Goal: Answer question/provide support

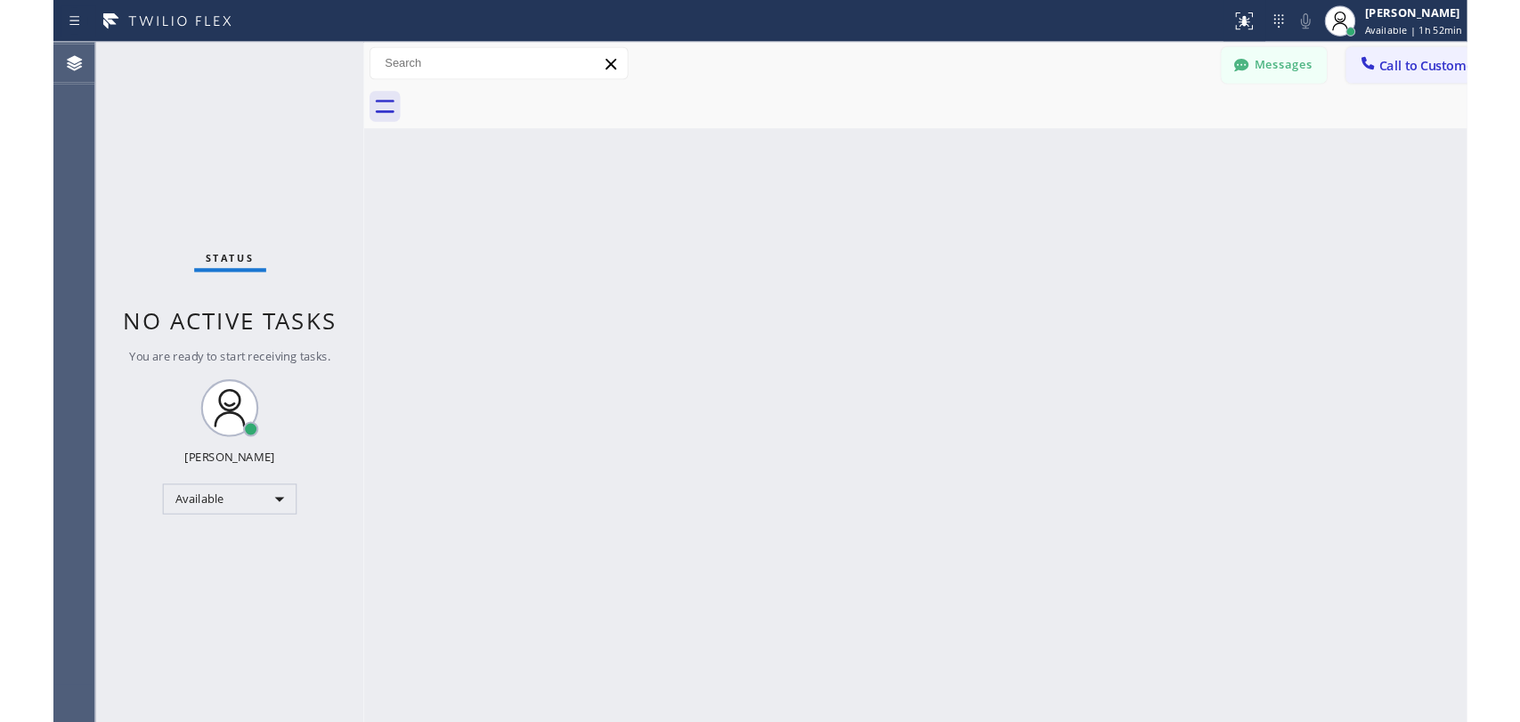
scroll to position [8123, 0]
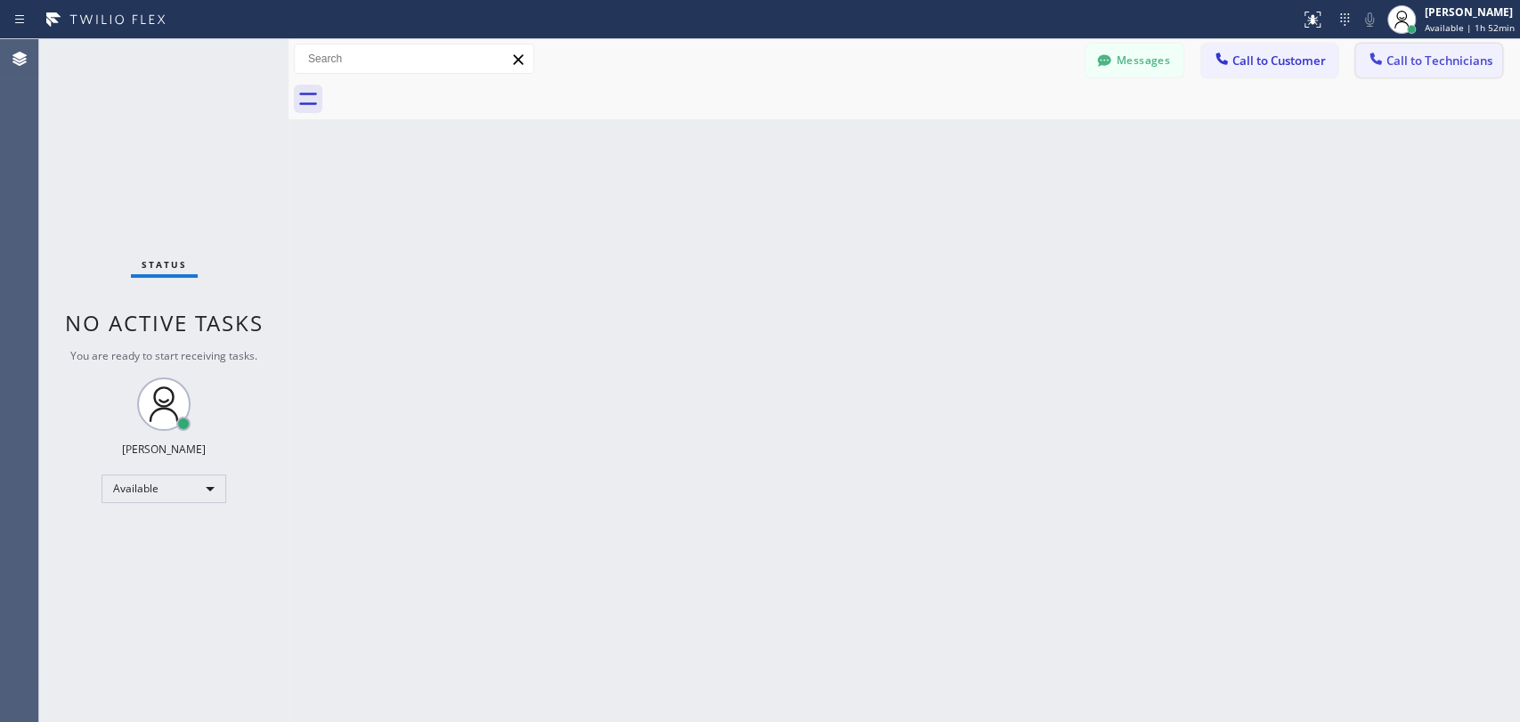
click at [1313, 63] on span "Call to Technicians" at bounding box center [1439, 61] width 106 height 16
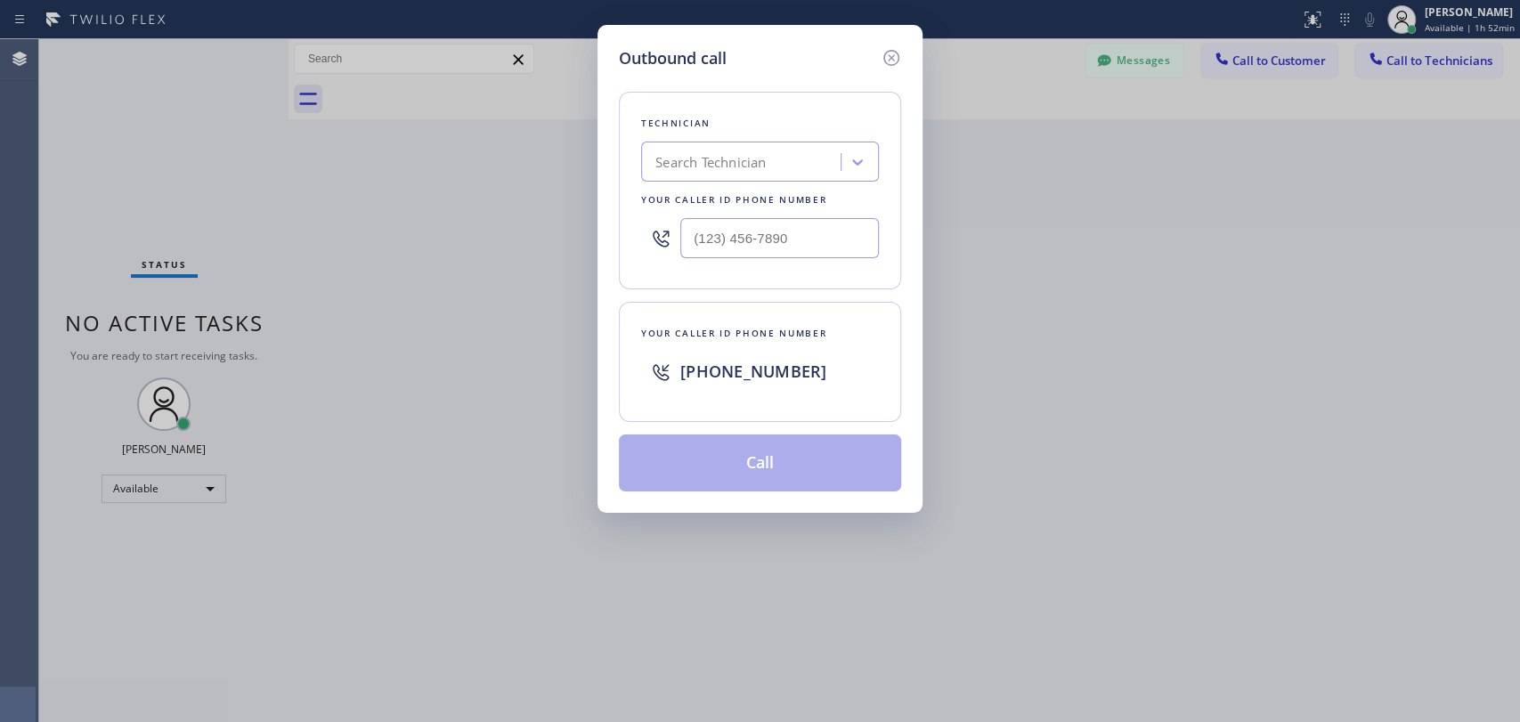
click at [758, 182] on div "Technician Search Technician Your caller id phone number" at bounding box center [760, 191] width 282 height 198
click at [752, 169] on div "Search Technician" at bounding box center [710, 162] width 110 height 20
type input "[PERSON_NAME]"
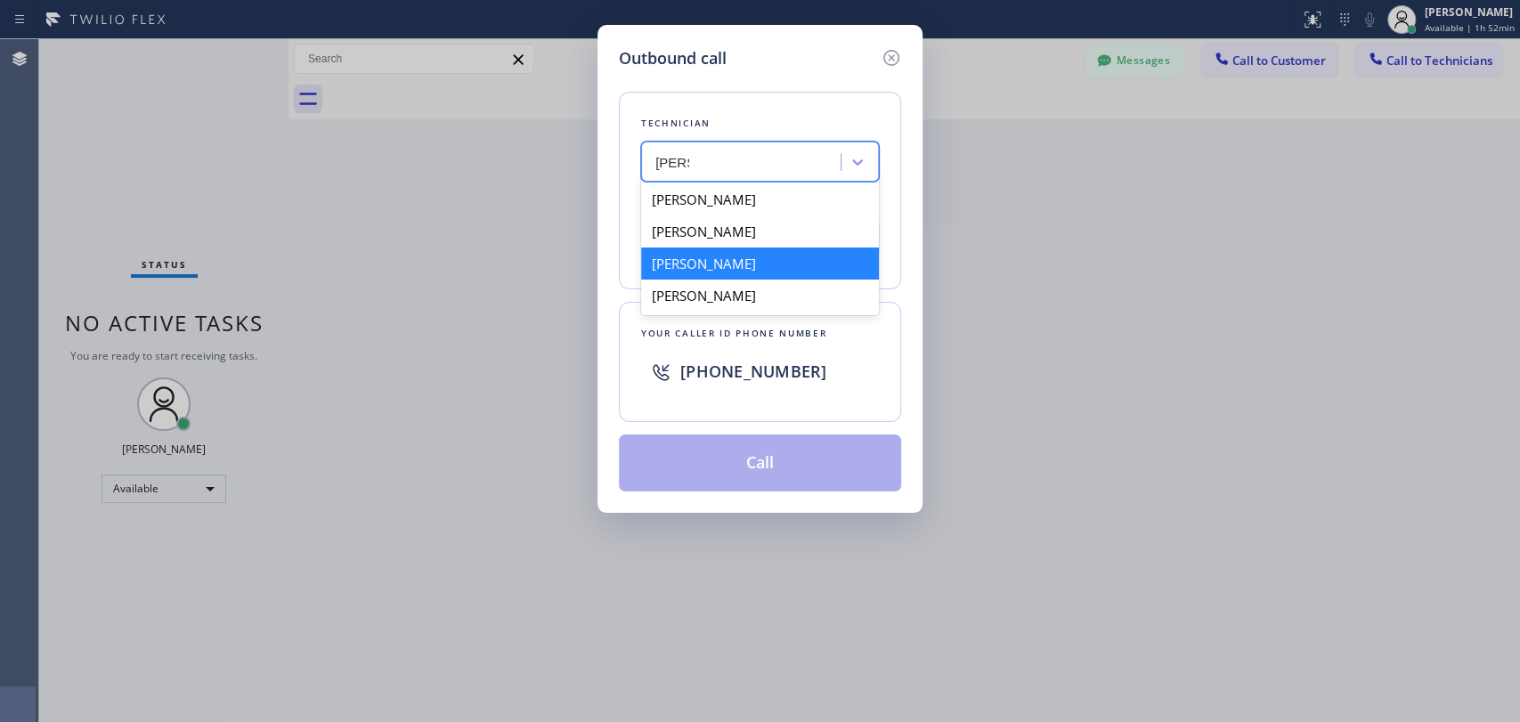
click at [741, 264] on div "[PERSON_NAME]" at bounding box center [760, 264] width 238 height 32
type input "[PHONE_NUMBER]"
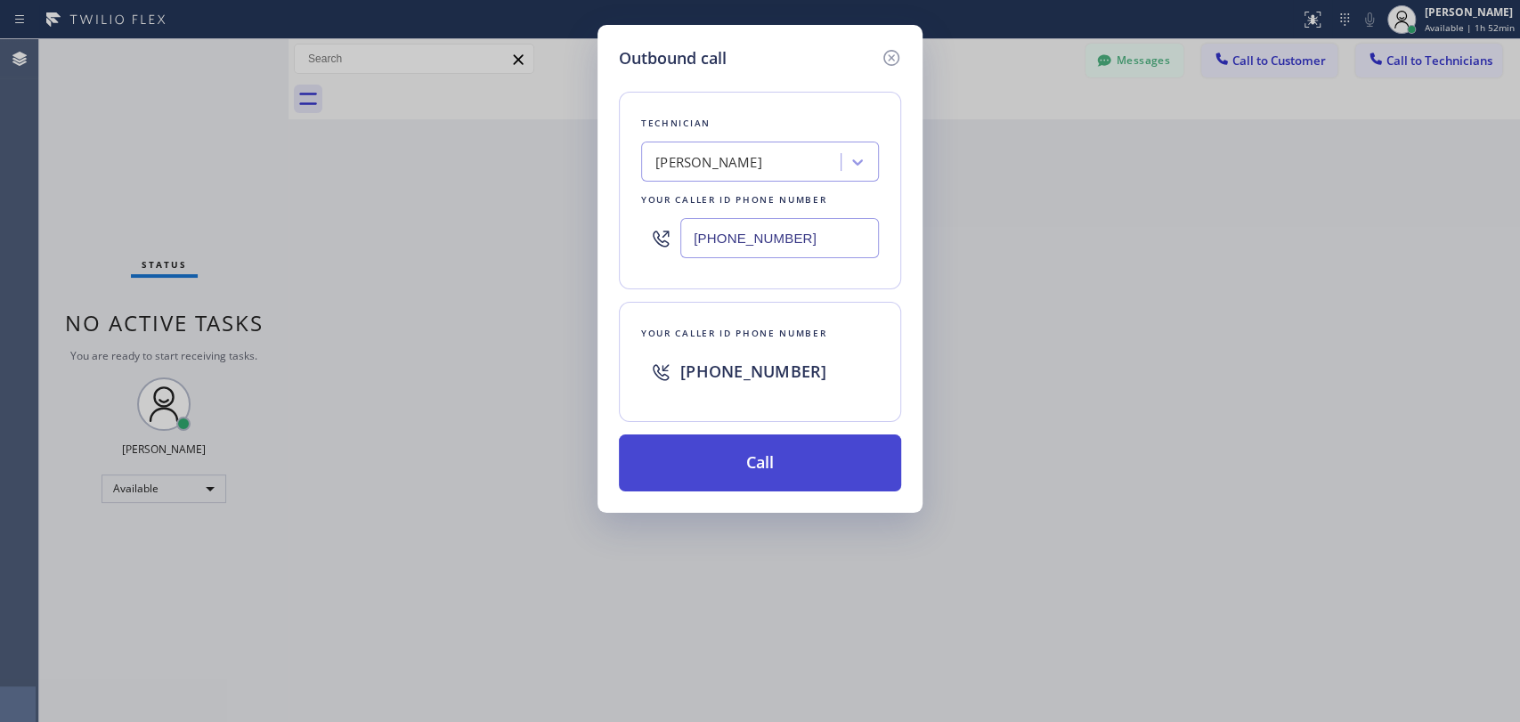
click at [733, 464] on button "Call" at bounding box center [760, 463] width 282 height 57
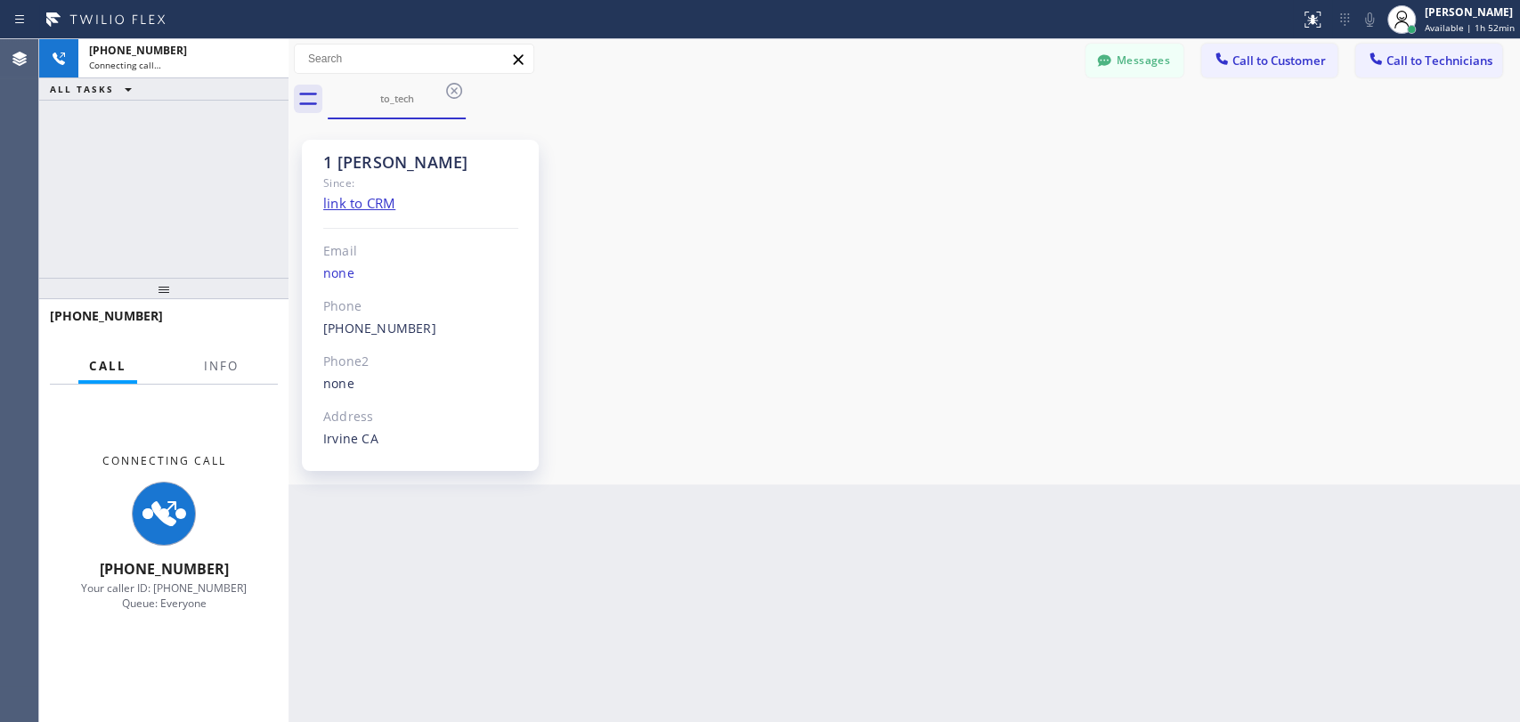
scroll to position [8123, 0]
drag, startPoint x: 1304, startPoint y: 376, endPoint x: 1282, endPoint y: 363, distance: 24.7
click at [1304, 376] on div "1 [PERSON_NAME] Since: link to CRM Email none Phone [PHONE_NUMBER] Outbound cal…" at bounding box center [904, 302] width 1223 height 356
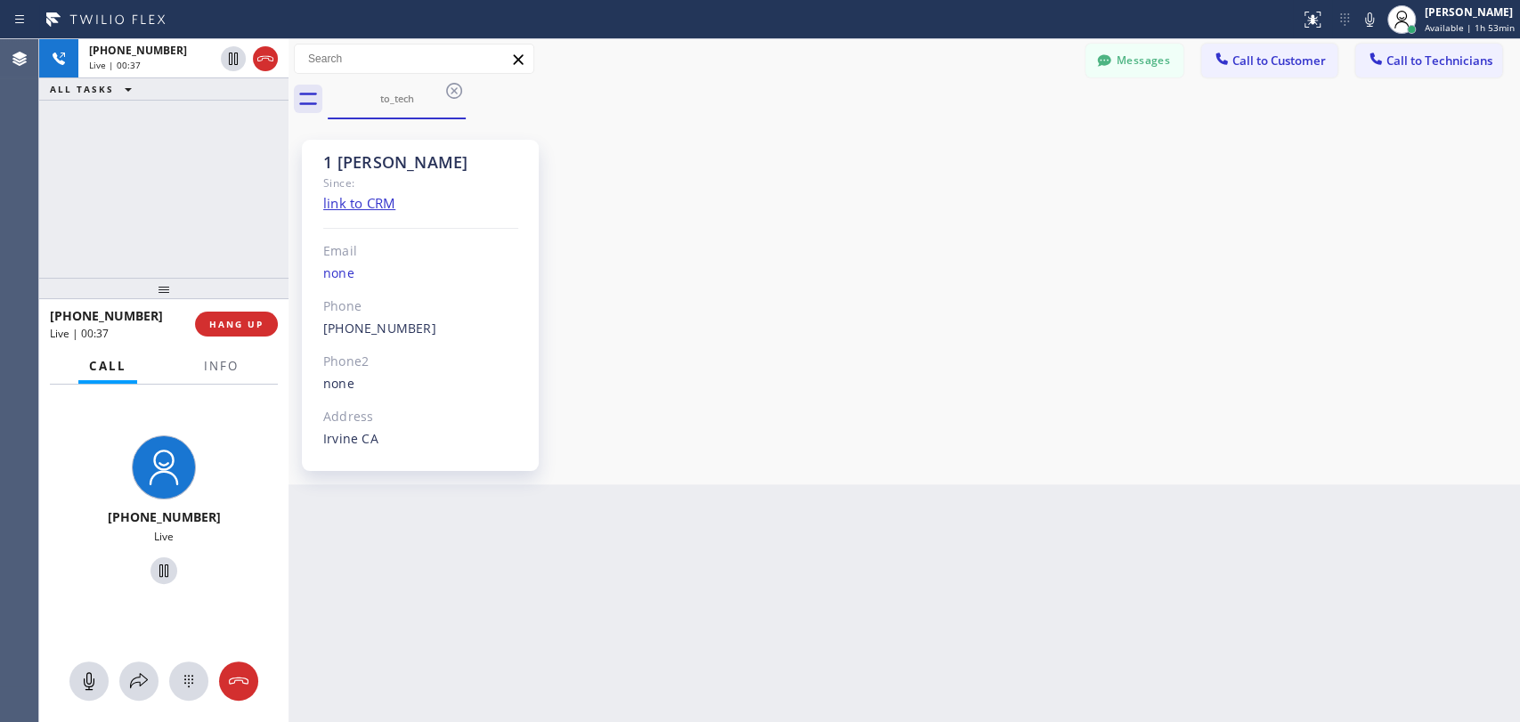
click at [1313, 454] on div "1 [PERSON_NAME] Since: link to CRM Email none Phone [PHONE_NUMBER] Outbound cal…" at bounding box center [904, 302] width 1223 height 356
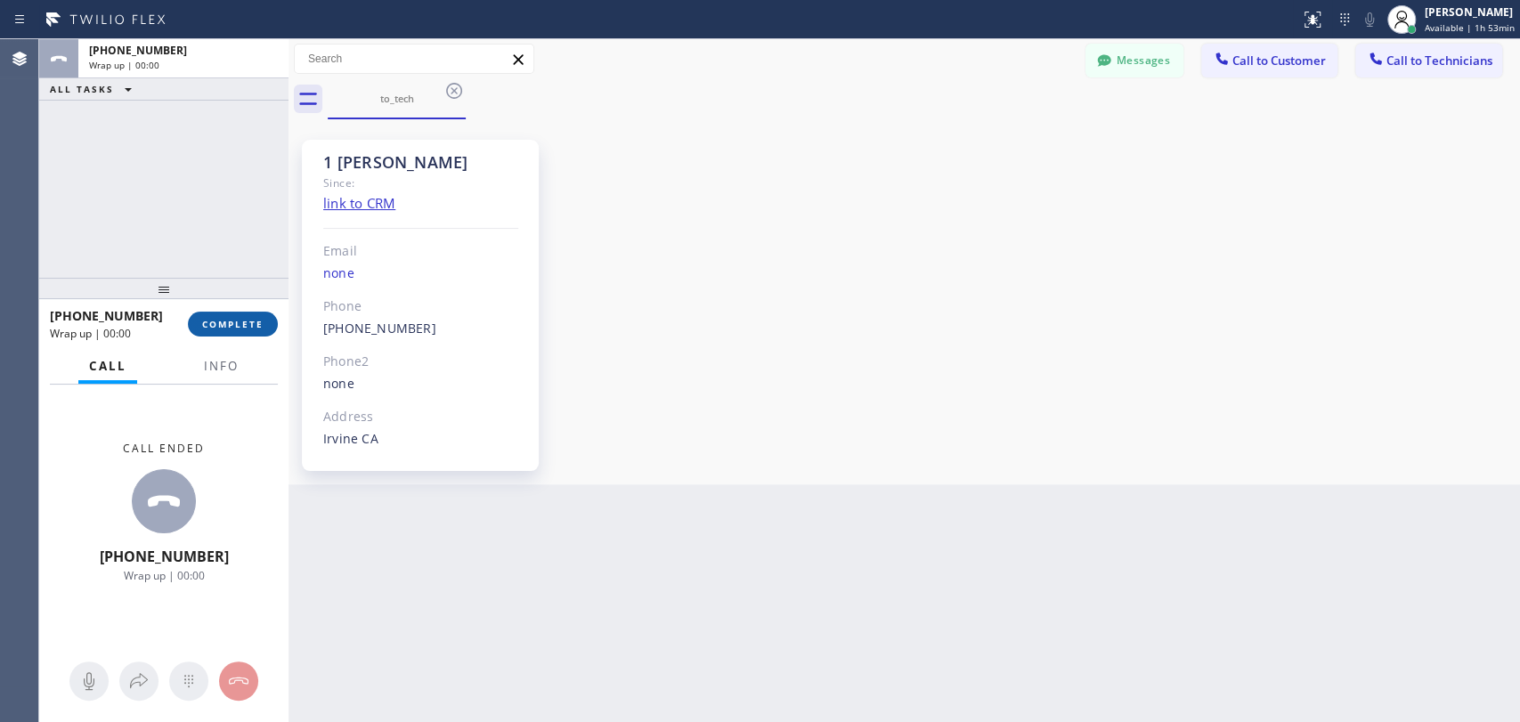
click at [248, 320] on span "COMPLETE" at bounding box center [232, 324] width 61 height 12
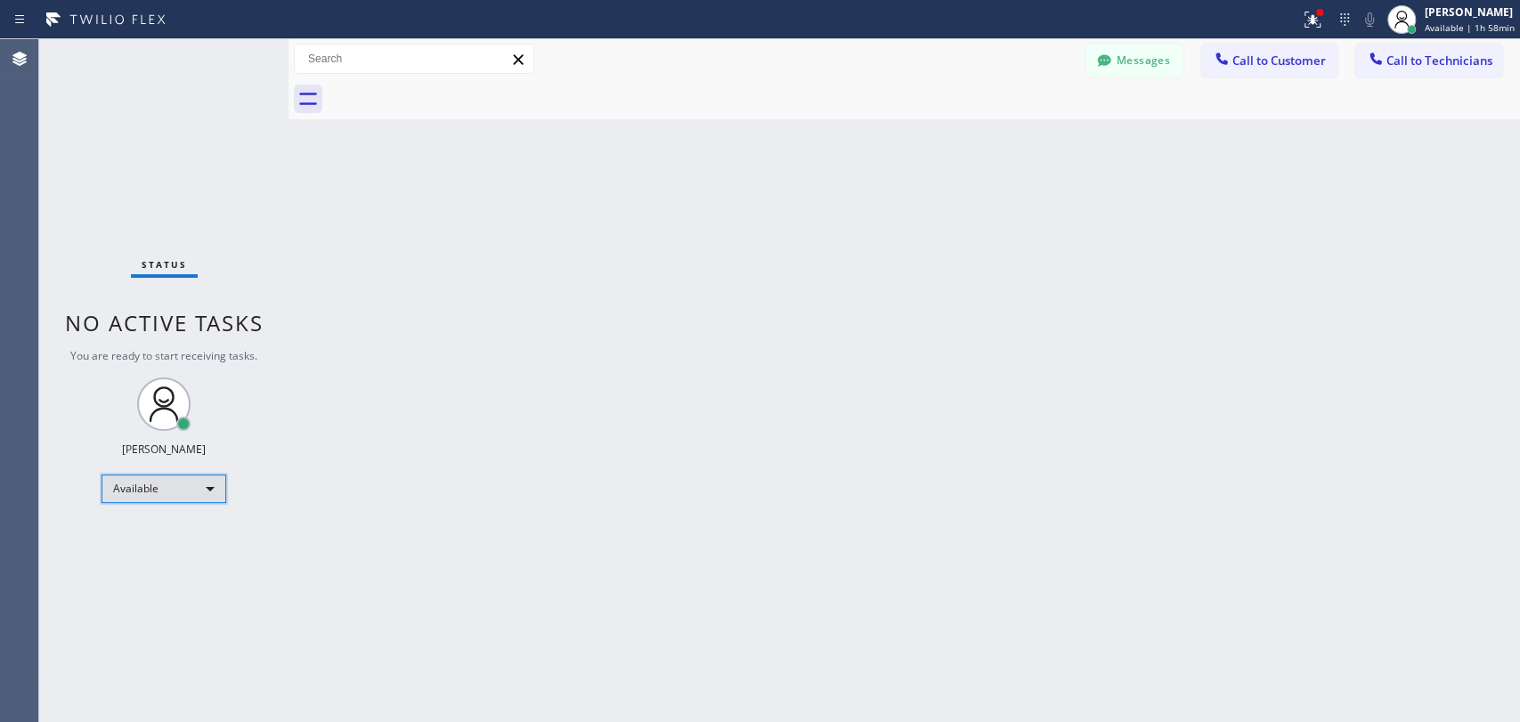
click at [161, 480] on div "Available" at bounding box center [164, 489] width 125 height 28
click at [155, 508] on li "Offline" at bounding box center [162, 511] width 121 height 21
click at [1313, 26] on div "Offline | 0s" at bounding box center [1471, 27] width 88 height 12
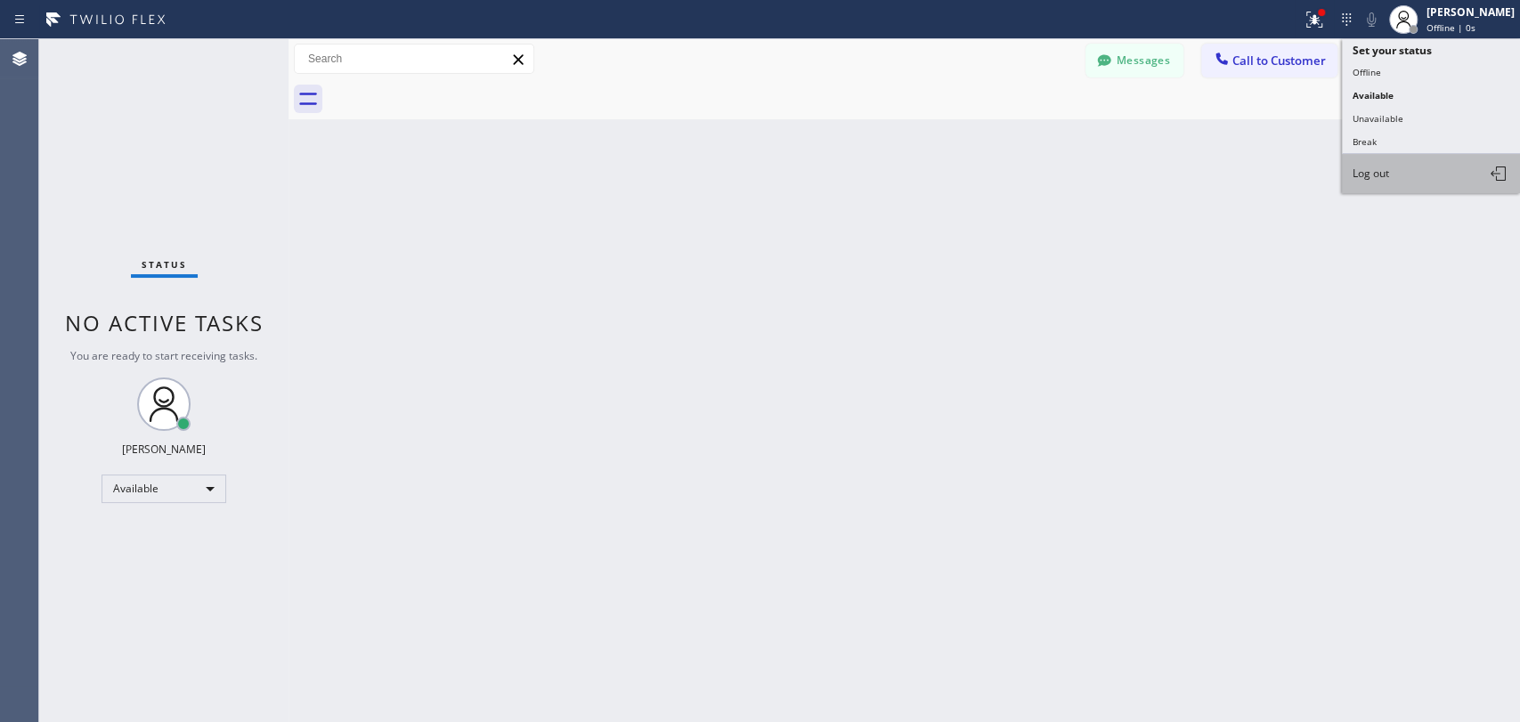
click at [1313, 171] on span "Log out" at bounding box center [1371, 173] width 37 height 15
